Goal: Information Seeking & Learning: Learn about a topic

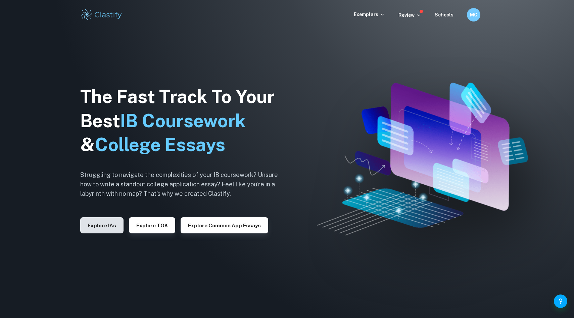
click at [102, 226] on button "Explore IAs" at bounding box center [101, 225] width 43 height 16
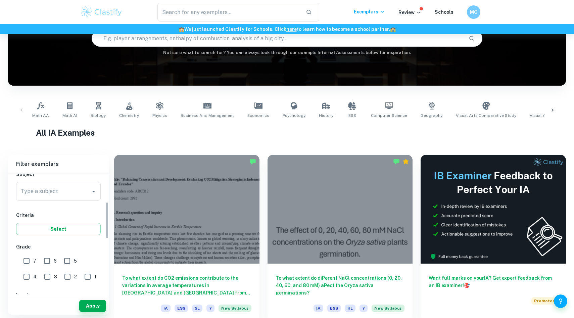
scroll to position [69, 0]
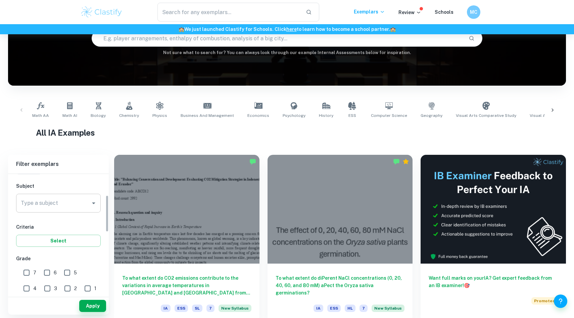
click at [72, 203] on input "Type a subject" at bounding box center [53, 203] width 68 height 13
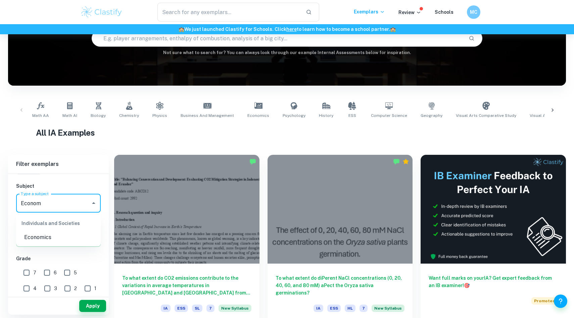
click at [59, 238] on li "Economics" at bounding box center [58, 237] width 85 height 12
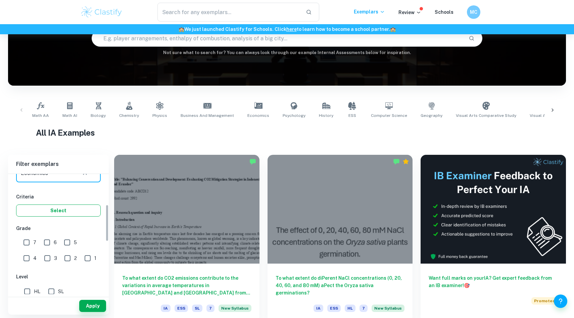
scroll to position [99, 0]
type input "Economics"
click at [76, 213] on button "Select" at bounding box center [58, 211] width 85 height 12
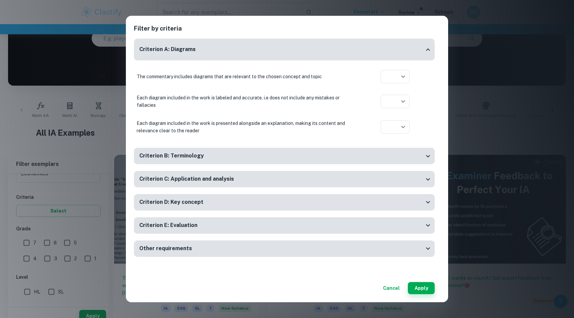
scroll to position [90, 0]
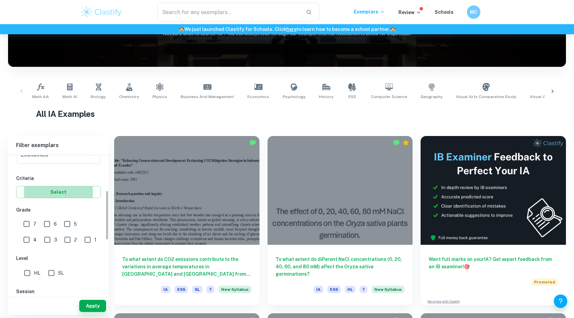
click at [28, 226] on input "7" at bounding box center [26, 223] width 13 height 13
checkbox input "true"
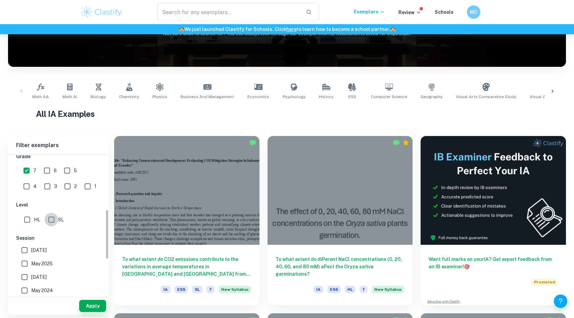
click at [54, 222] on input "SL" at bounding box center [51, 219] width 13 height 13
checkbox input "true"
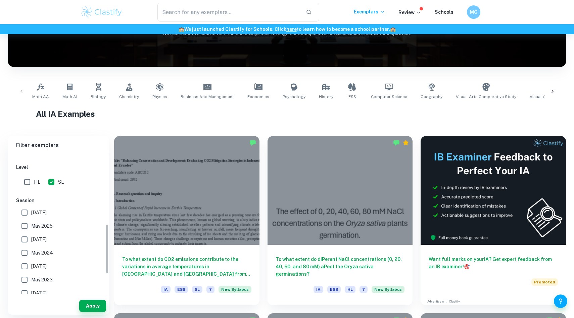
scroll to position [194, 0]
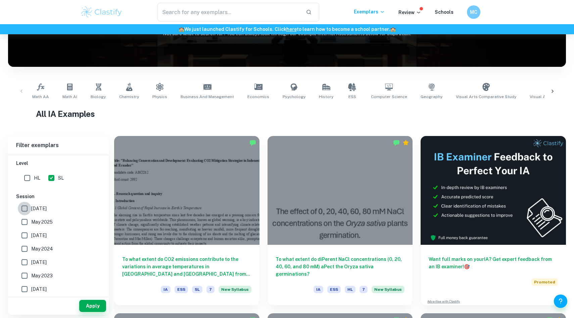
click at [27, 208] on input "[DATE]" at bounding box center [24, 208] width 13 height 13
checkbox input "true"
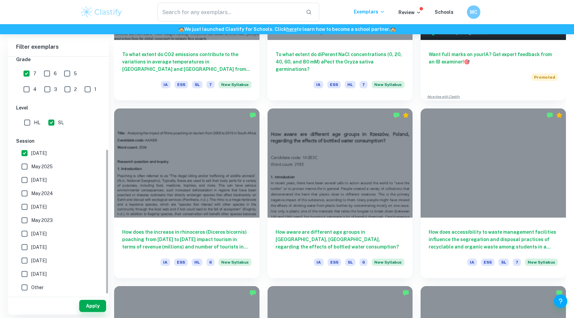
scroll to position [320, 0]
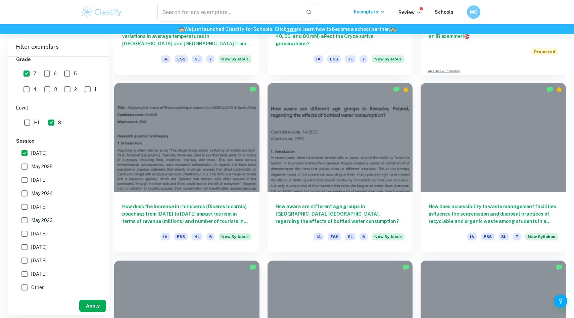
click at [90, 305] on button "Apply" at bounding box center [92, 306] width 27 height 12
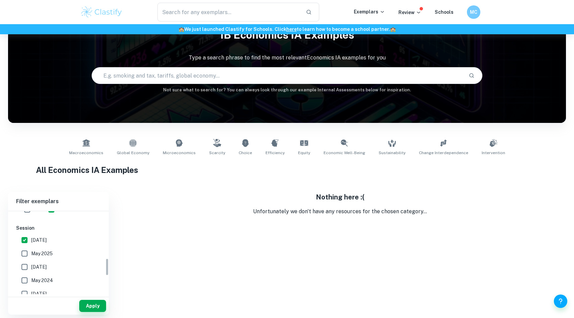
scroll to position [218, 0]
click at [31, 255] on input "May 2025" at bounding box center [24, 252] width 13 height 13
checkbox input "true"
click at [40, 272] on label "[DATE]" at bounding box center [57, 266] width 78 height 13
click at [31, 272] on input "[DATE]" at bounding box center [24, 266] width 13 height 13
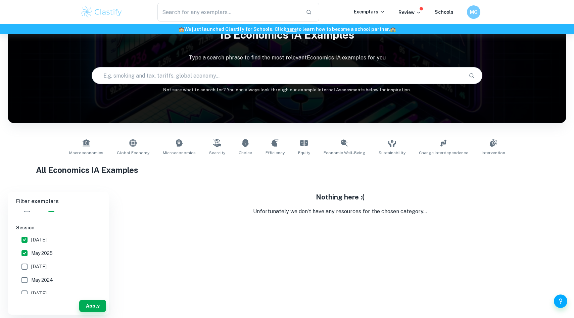
checkbox input "true"
click at [40, 282] on span "May 2024" at bounding box center [42, 279] width 22 height 7
click at [31, 282] on input "May 2024" at bounding box center [24, 279] width 13 height 13
checkbox input "true"
click at [93, 302] on button "Apply" at bounding box center [92, 306] width 27 height 12
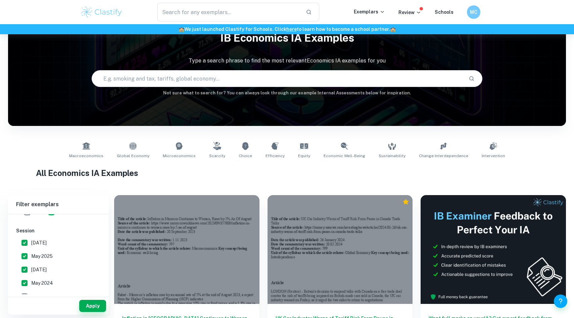
scroll to position [44, 0]
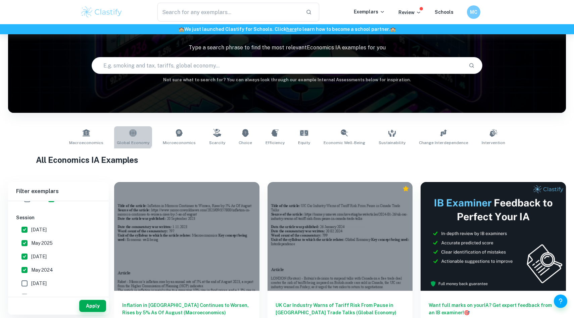
click at [137, 134] on icon at bounding box center [132, 132] width 7 height 7
type input "Global Economy"
